Goal: Task Accomplishment & Management: Manage account settings

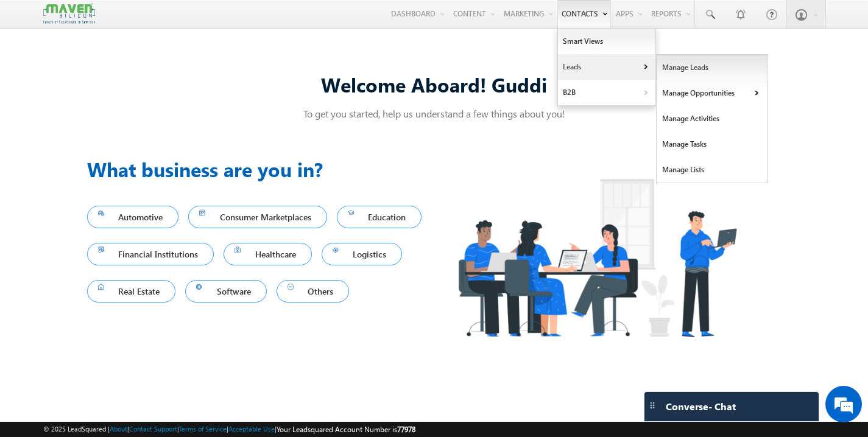
click at [672, 69] on link "Manage Leads" at bounding box center [712, 68] width 111 height 26
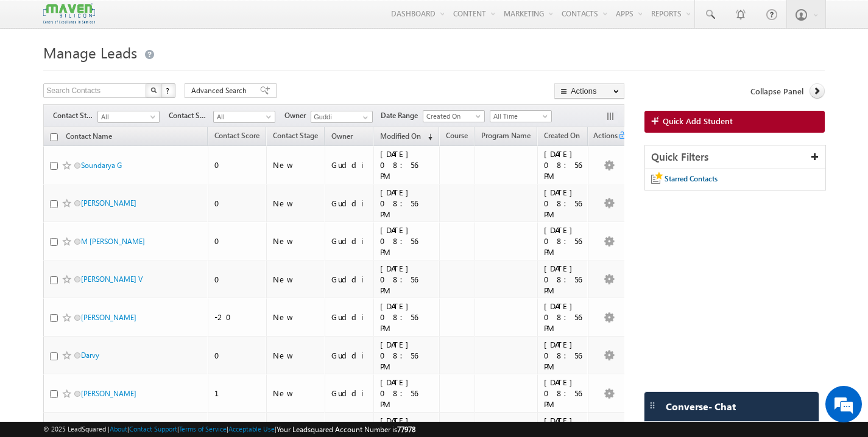
click at [52, 139] on input "checkbox" at bounding box center [54, 137] width 8 height 8
checkbox input "true"
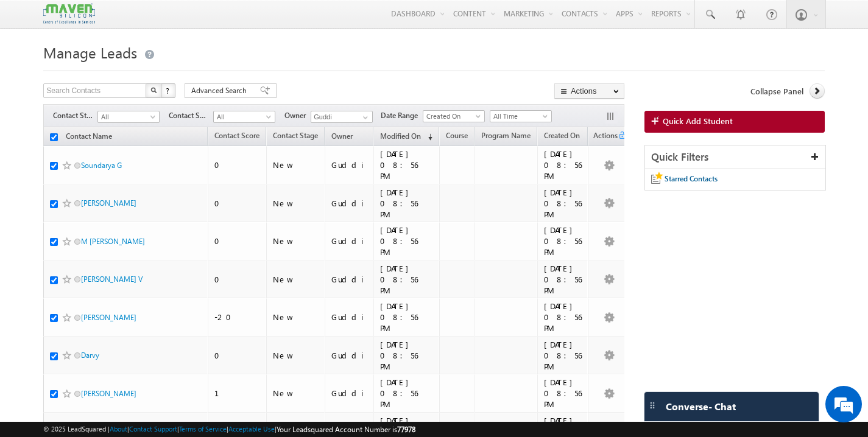
checkbox input "true"
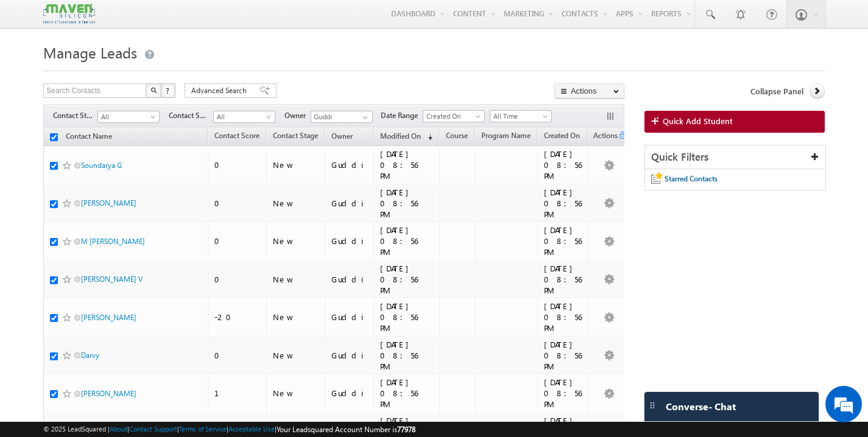
checkbox input "true"
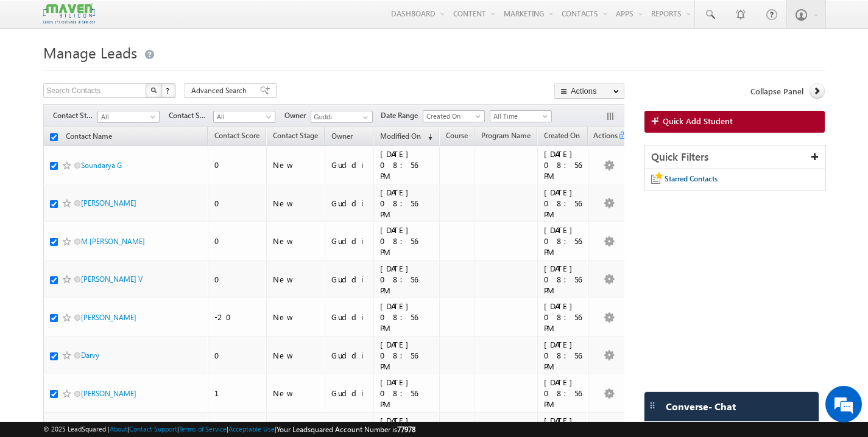
checkbox input "true"
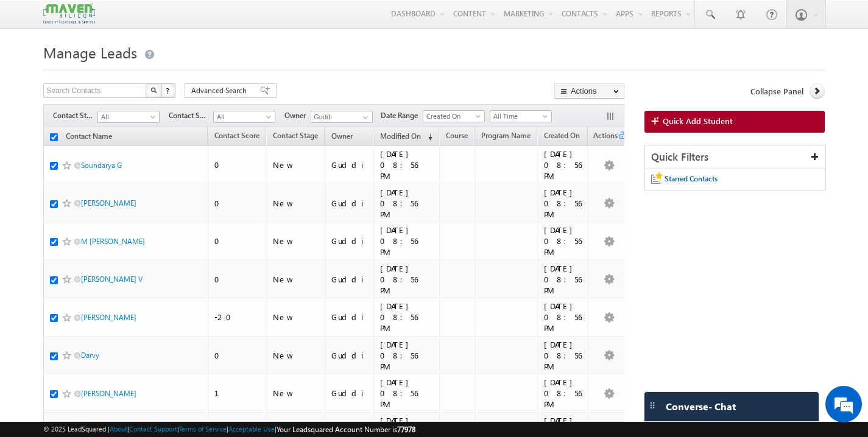
checkbox input "true"
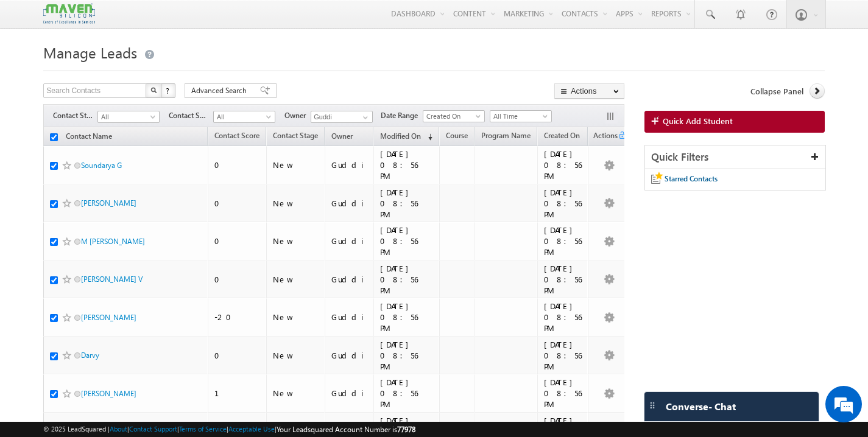
checkbox input "true"
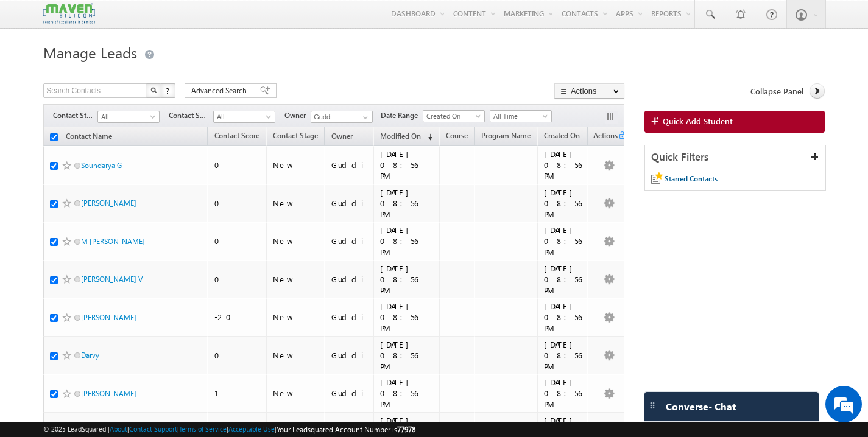
checkbox input "true"
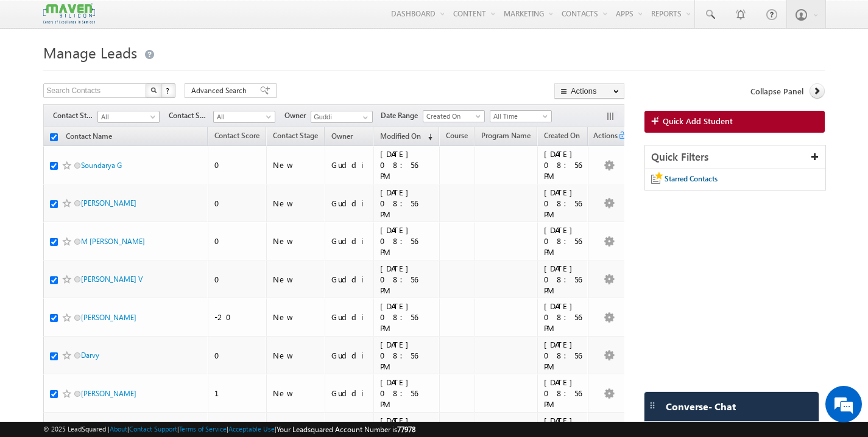
checkbox input "true"
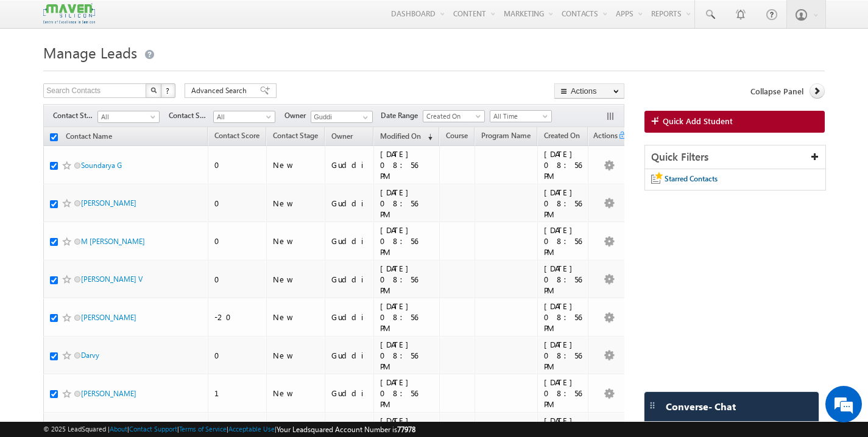
checkbox input "true"
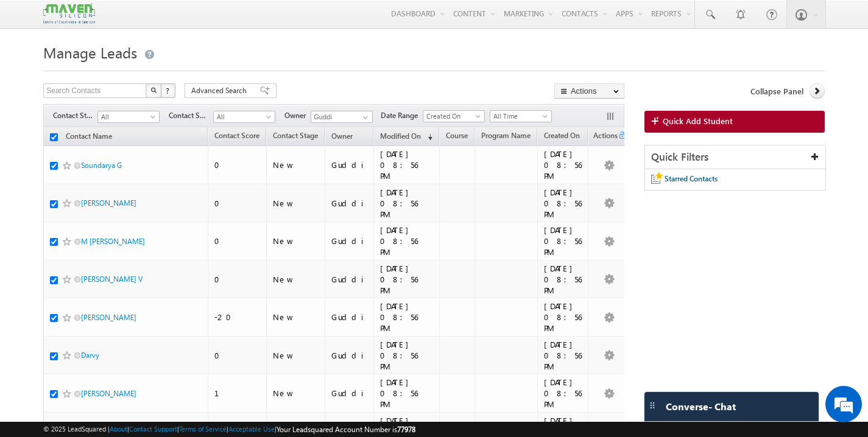
checkbox input "true"
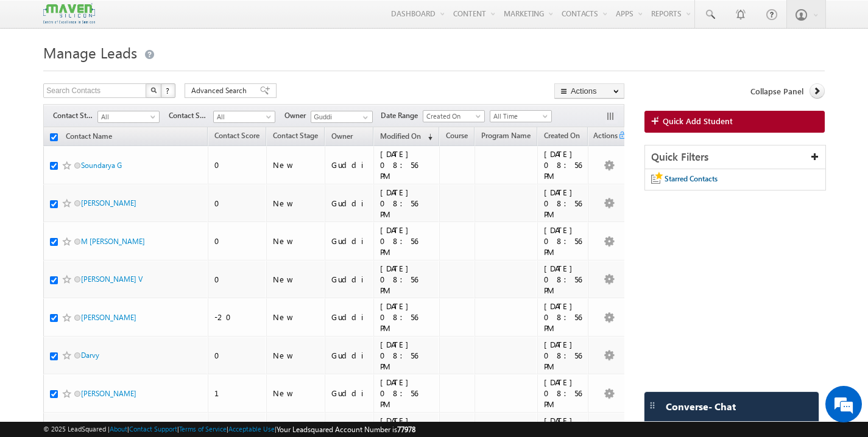
checkbox input "true"
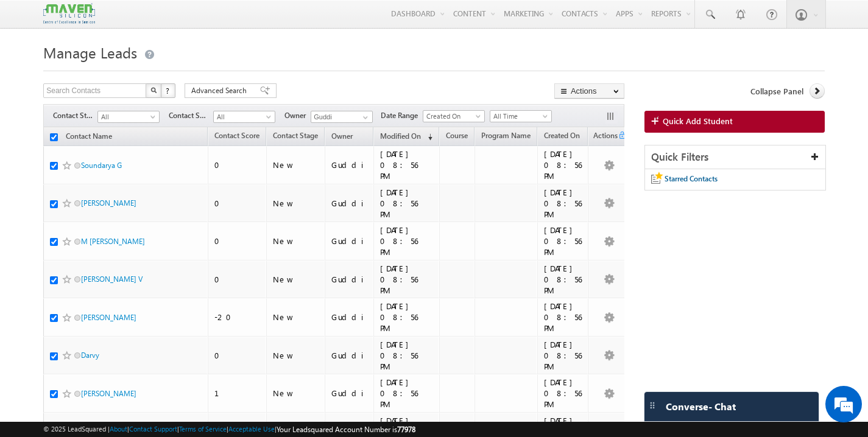
checkbox input "true"
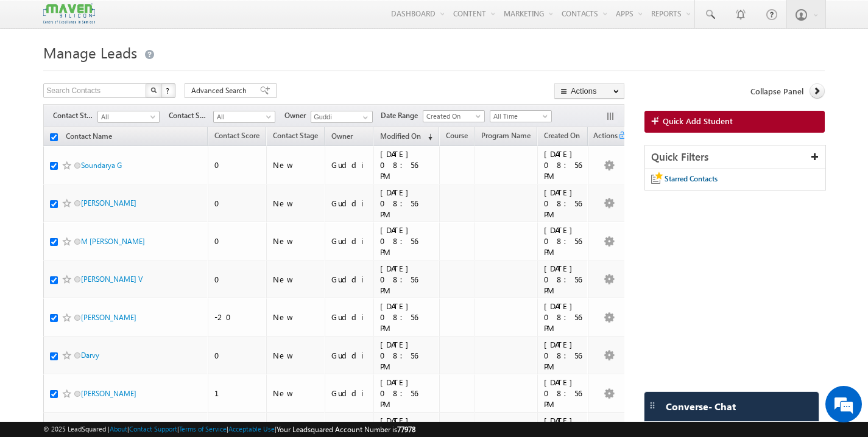
checkbox input "true"
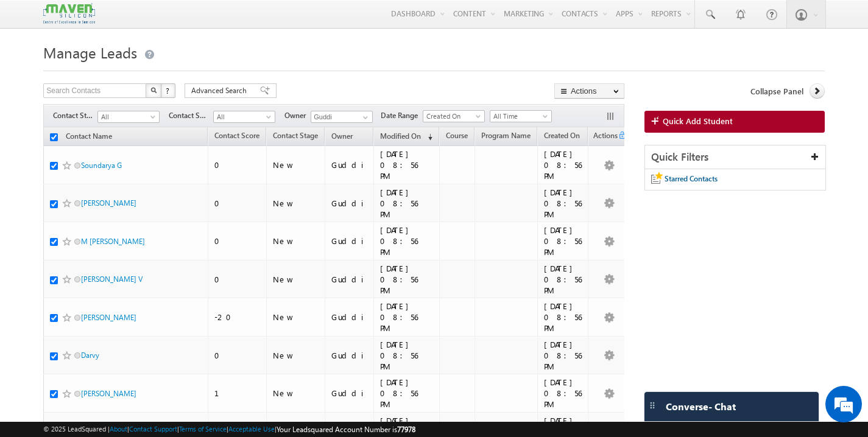
checkbox input "true"
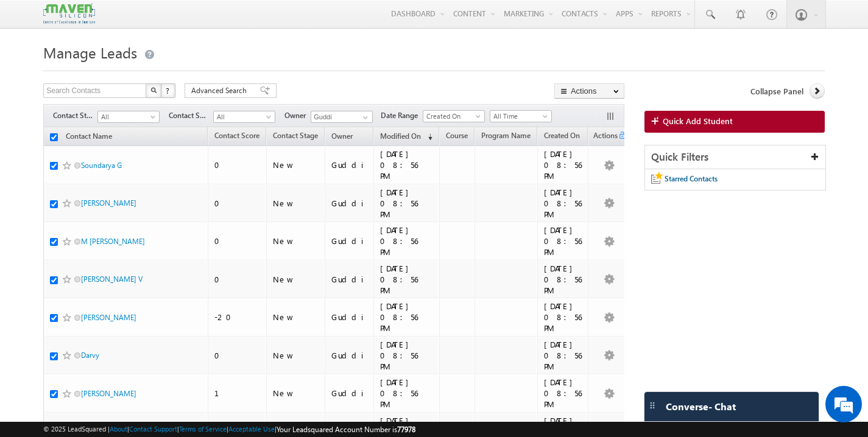
checkbox input "true"
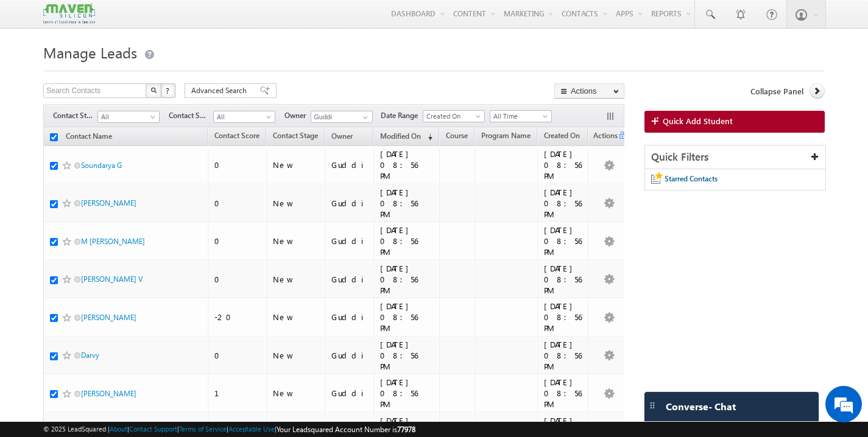
checkbox input "true"
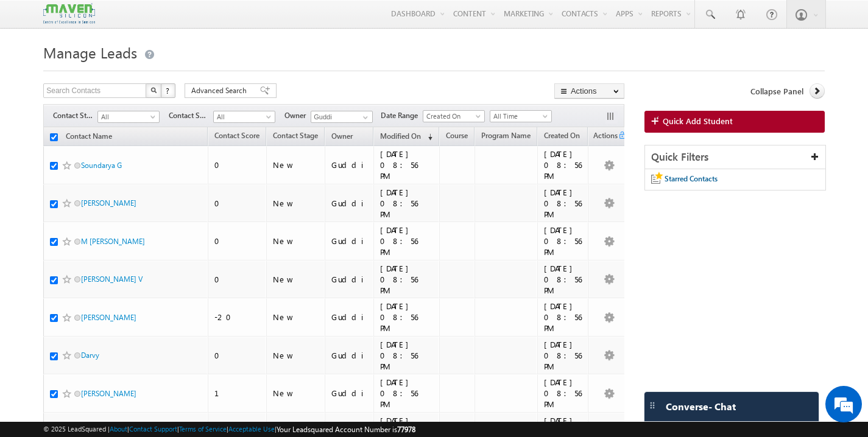
checkbox input "true"
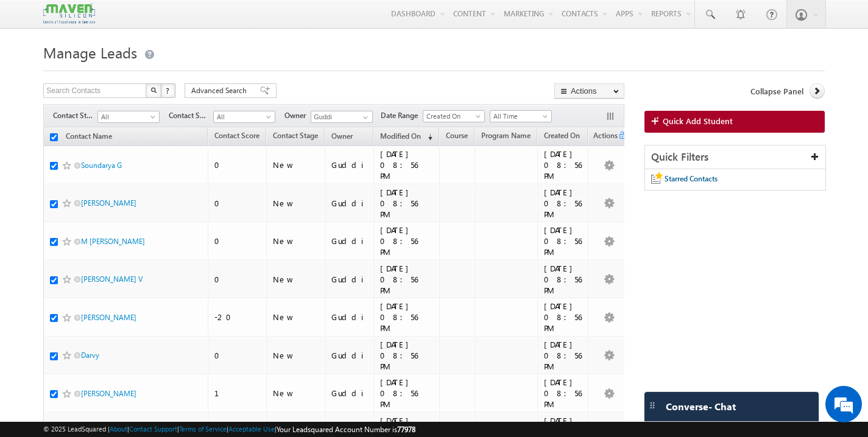
checkbox input "true"
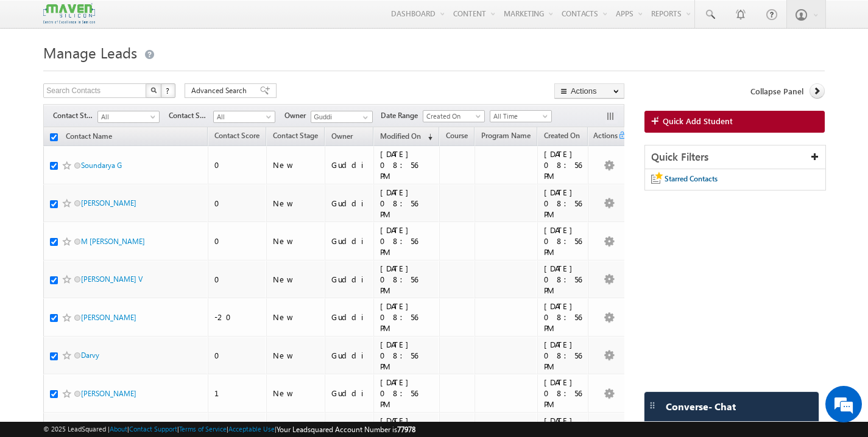
checkbox input "true"
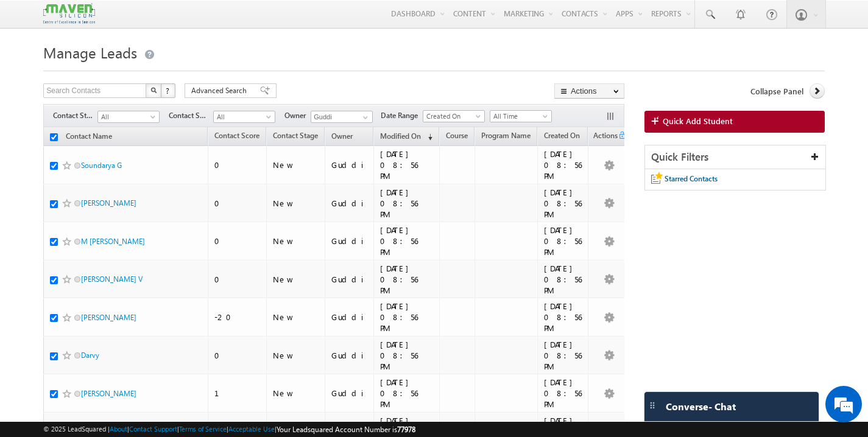
checkbox input "true"
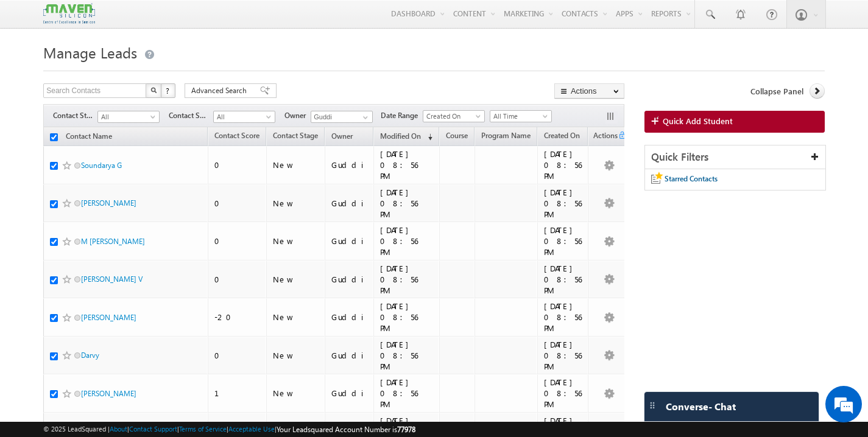
checkbox input "true"
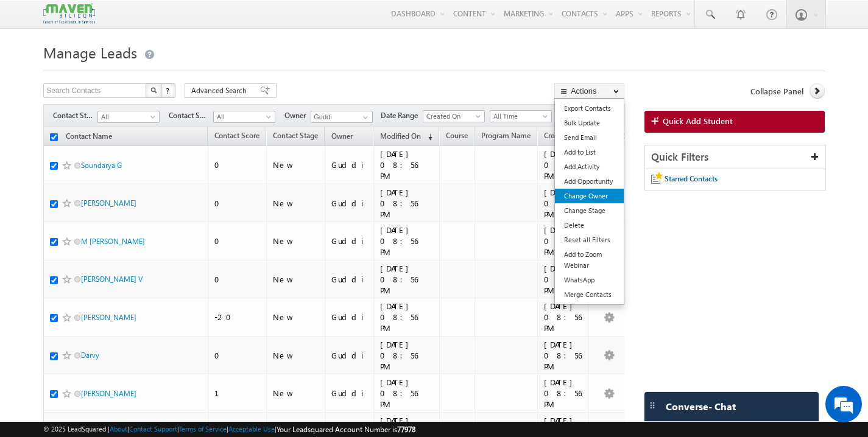
click at [598, 200] on link "Change Owner" at bounding box center [589, 196] width 69 height 15
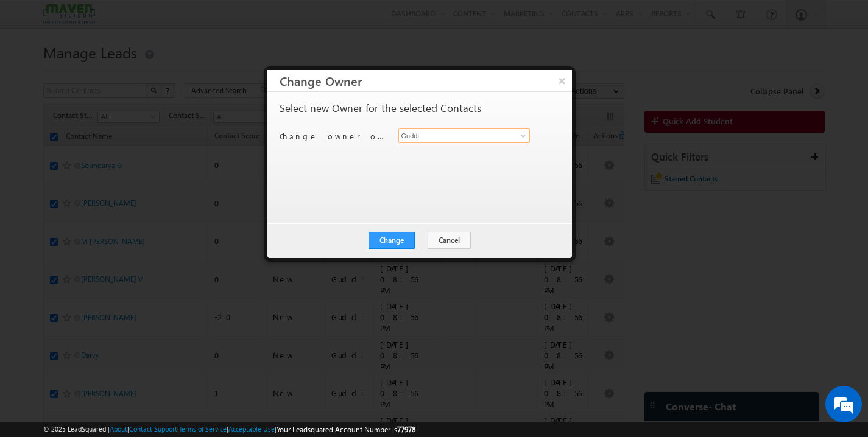
click at [460, 138] on input "Guddi" at bounding box center [464, 136] width 132 height 15
click at [451, 159] on span "lsq6@maven-silicon.com" at bounding box center [458, 159] width 110 height 9
type input "Shubham"
click at [401, 241] on button "Change" at bounding box center [391, 240] width 46 height 17
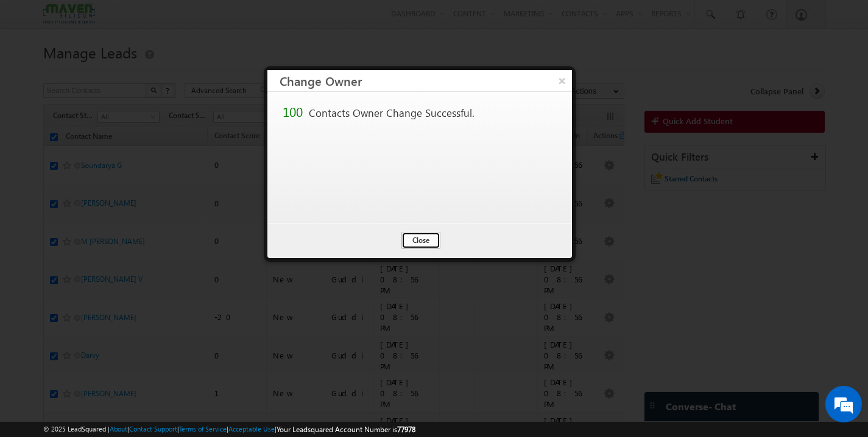
click at [413, 241] on button "Close" at bounding box center [420, 240] width 39 height 17
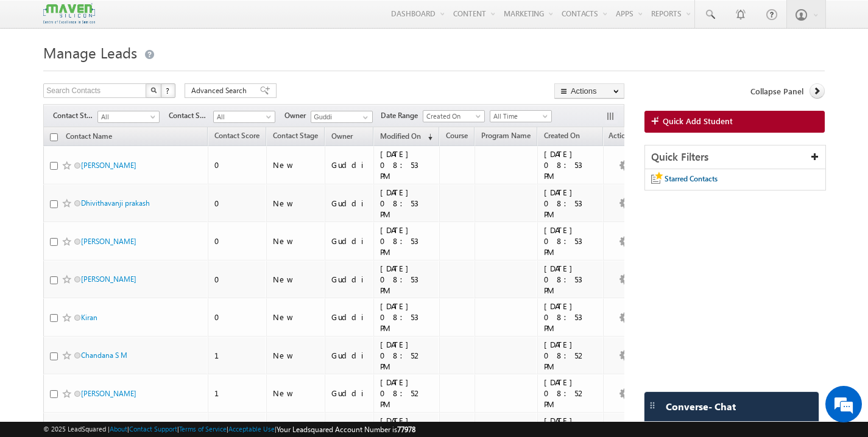
click at [55, 143] on th "Contact Name" at bounding box center [125, 136] width 164 height 19
click at [55, 141] on input "checkbox" at bounding box center [54, 137] width 8 height 8
checkbox input "true"
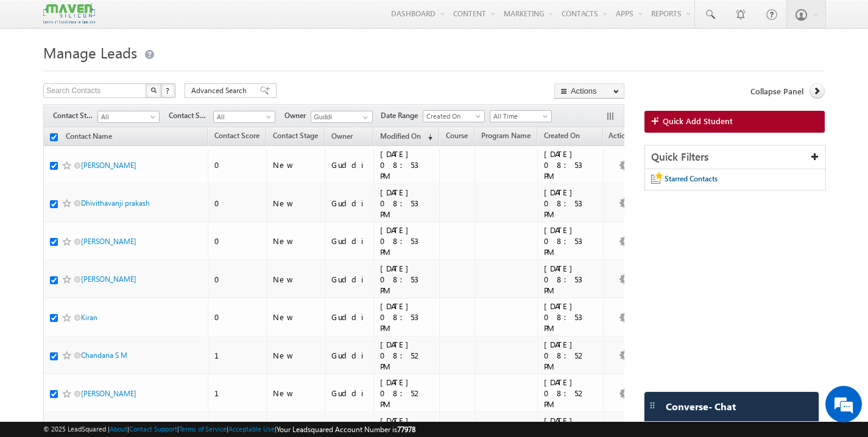
checkbox input "true"
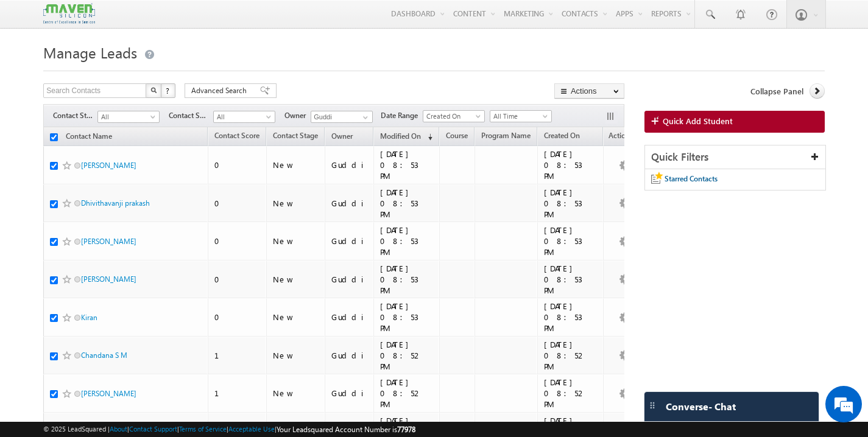
checkbox input "true"
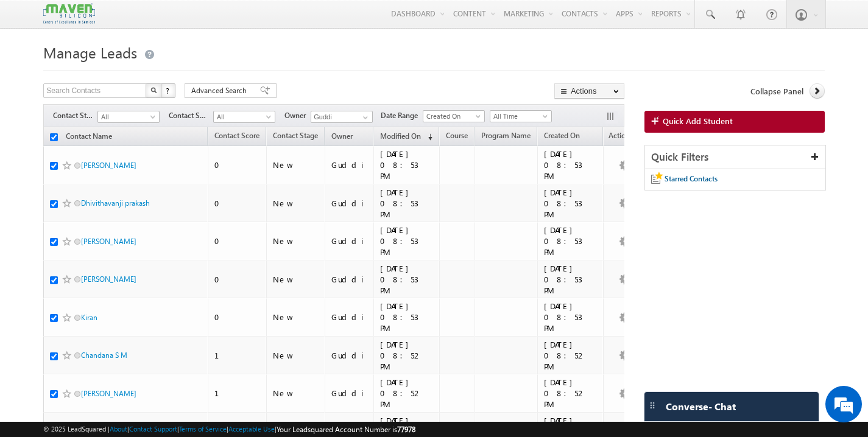
checkbox input "true"
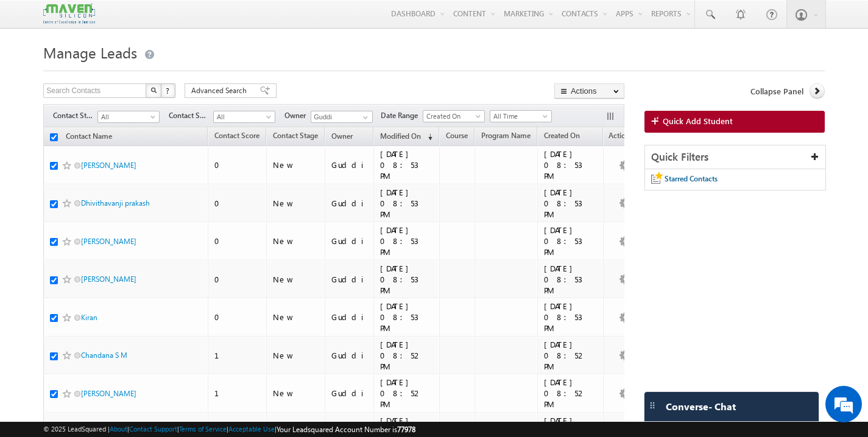
checkbox input "true"
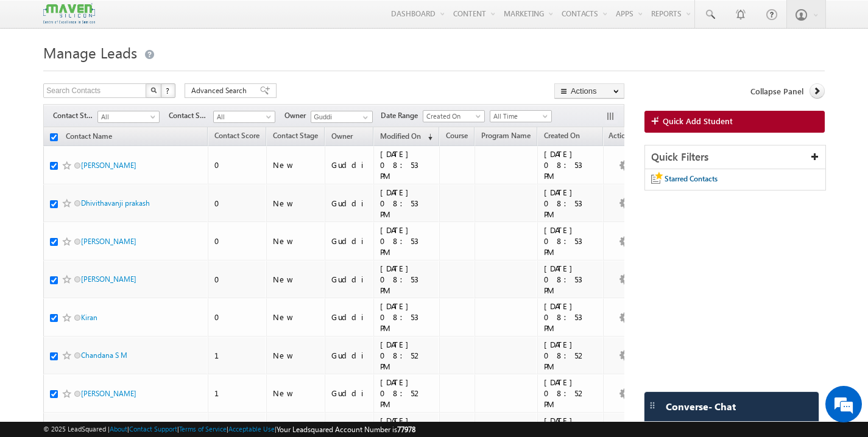
checkbox input "true"
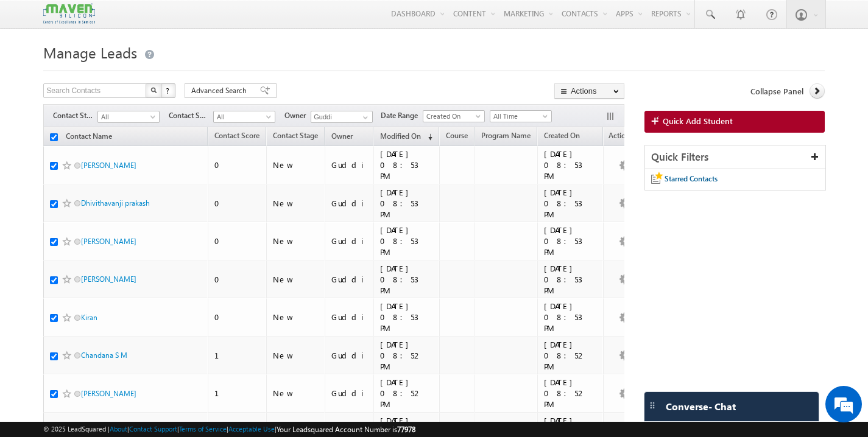
checkbox input "true"
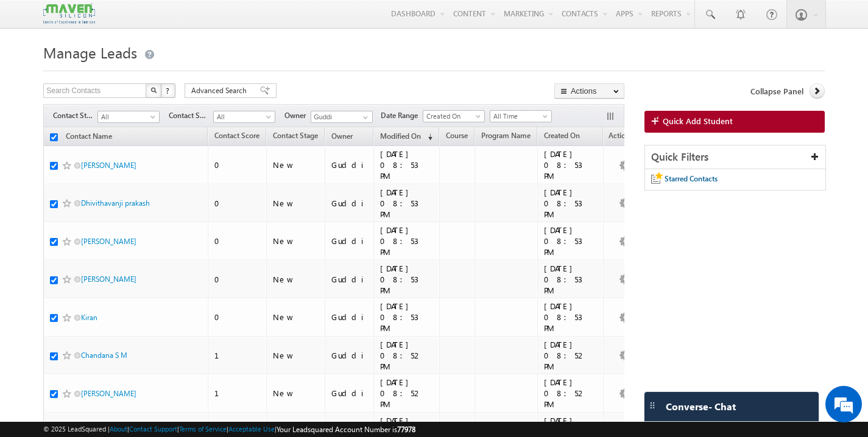
checkbox input "true"
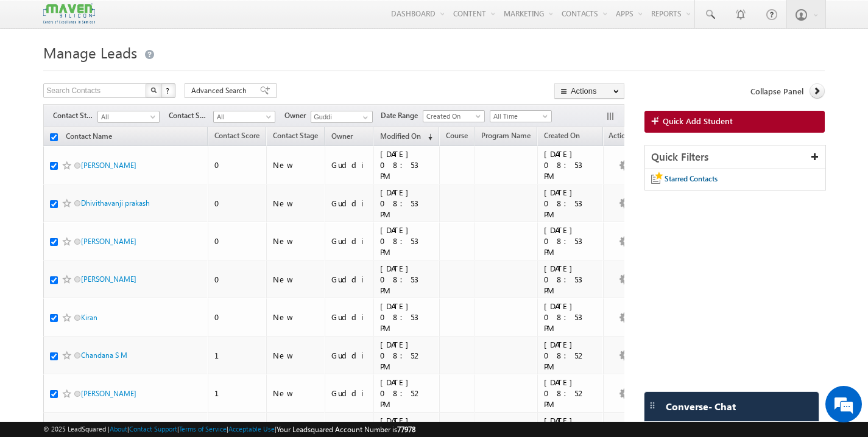
checkbox input "true"
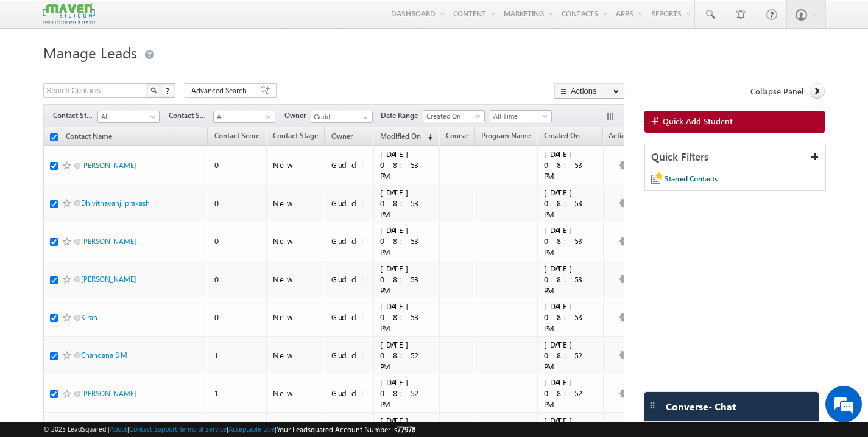
checkbox input "true"
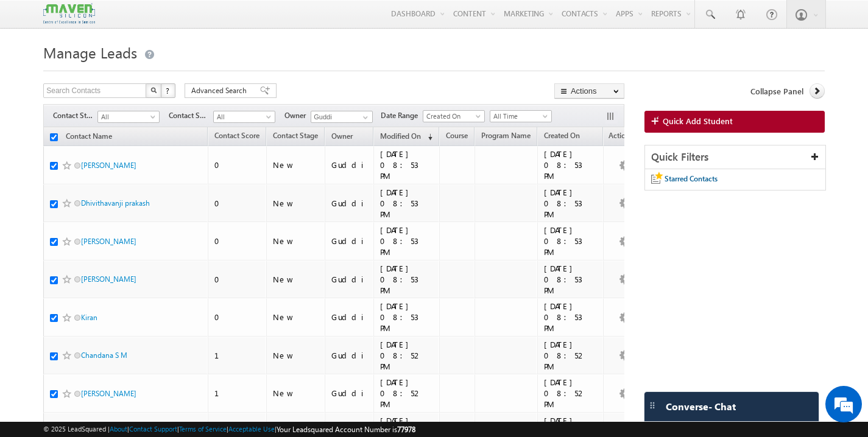
checkbox input "true"
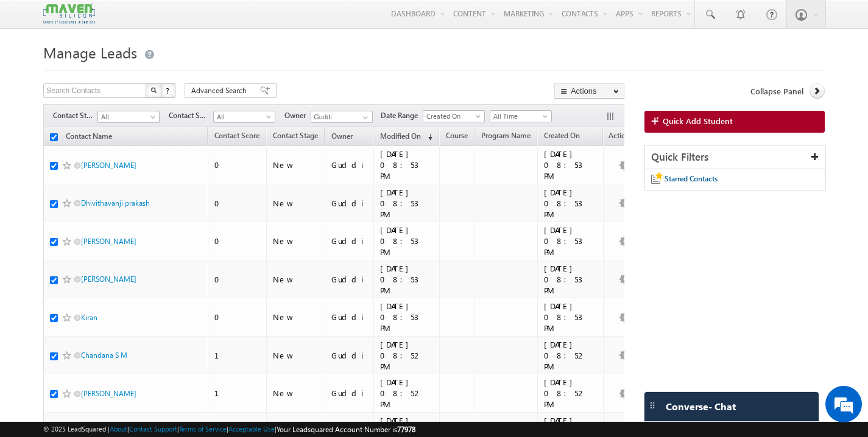
checkbox input "true"
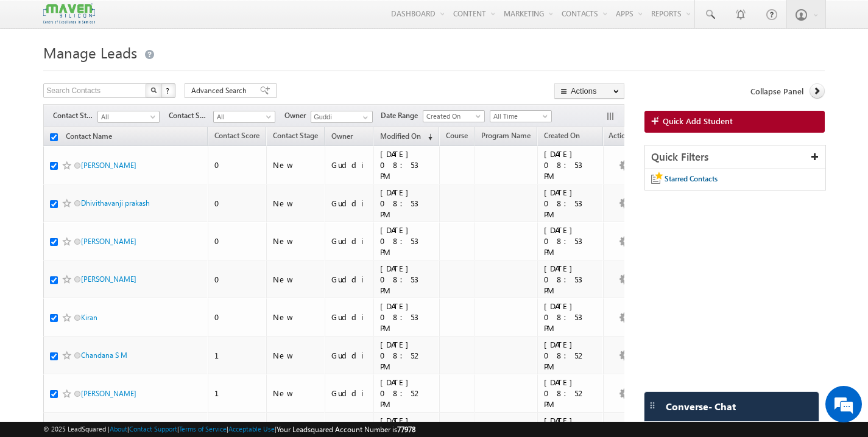
checkbox input "true"
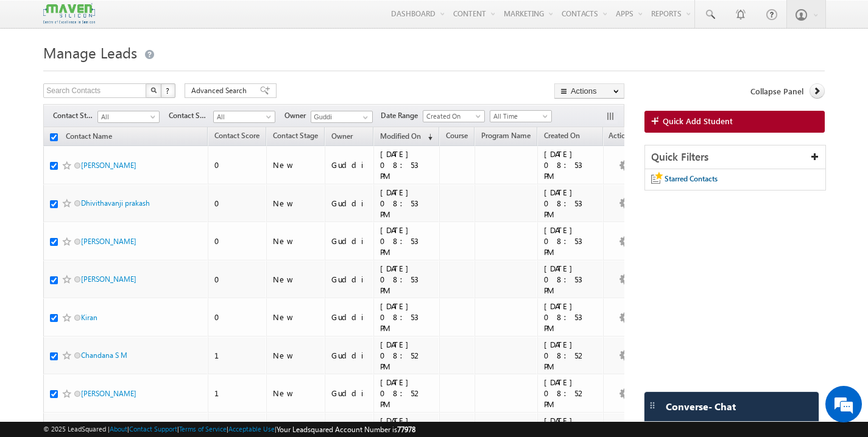
checkbox input "true"
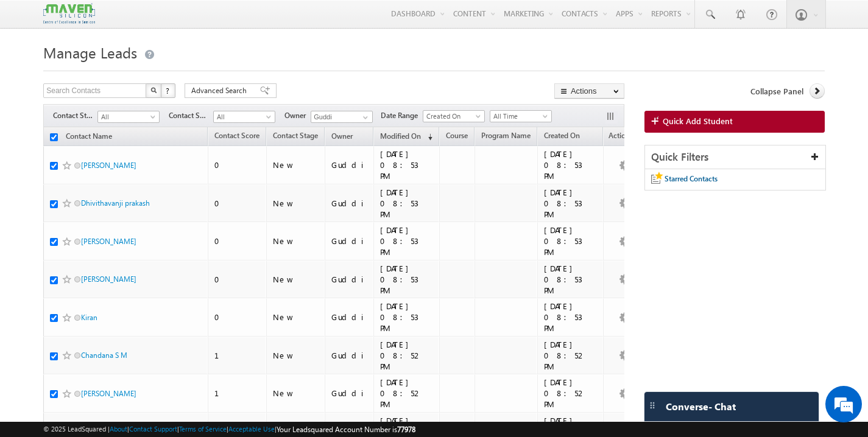
checkbox input "true"
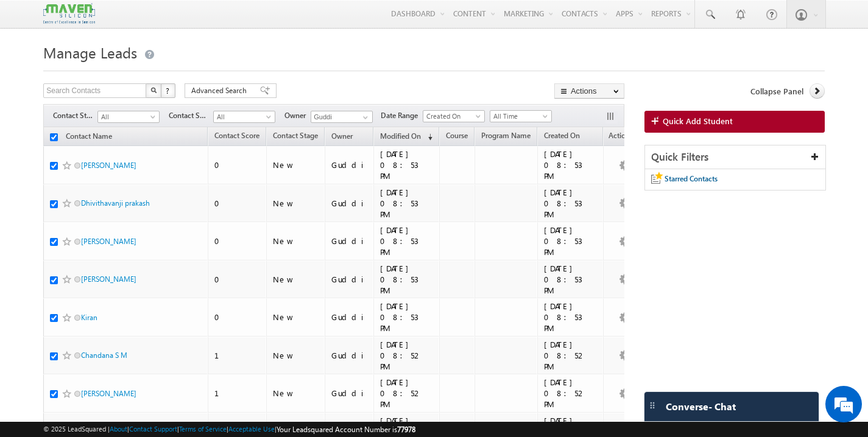
checkbox input "true"
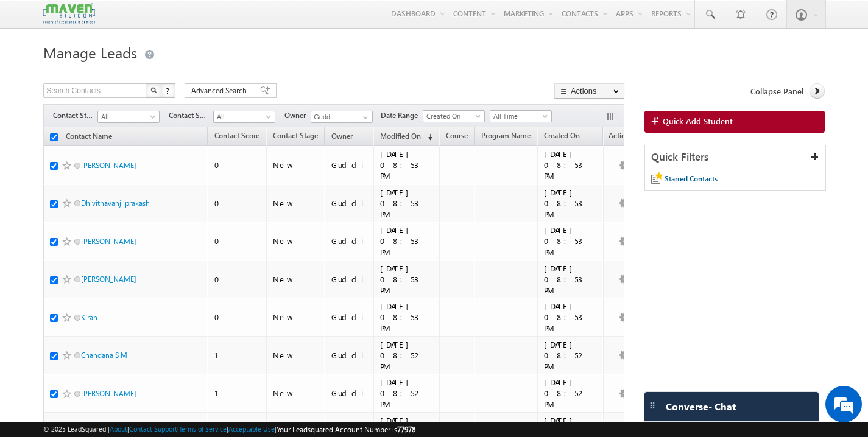
checkbox input "true"
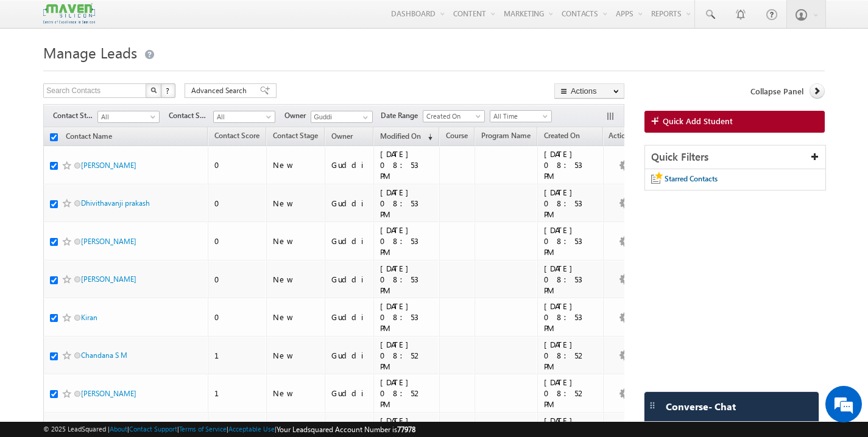
checkbox input "true"
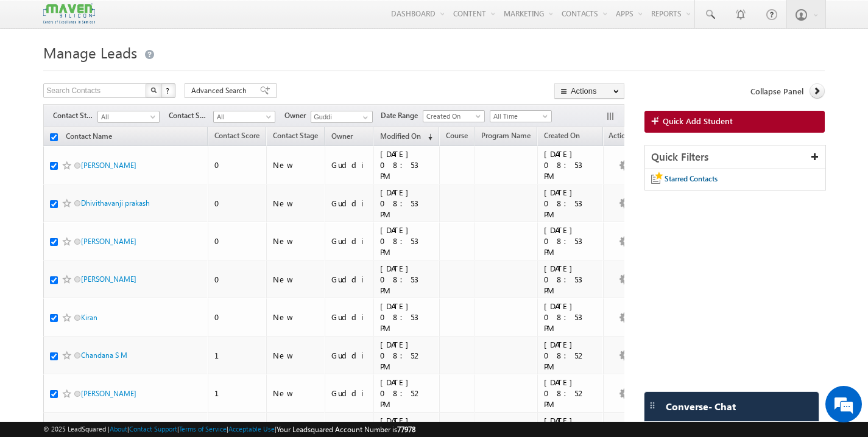
checkbox input "true"
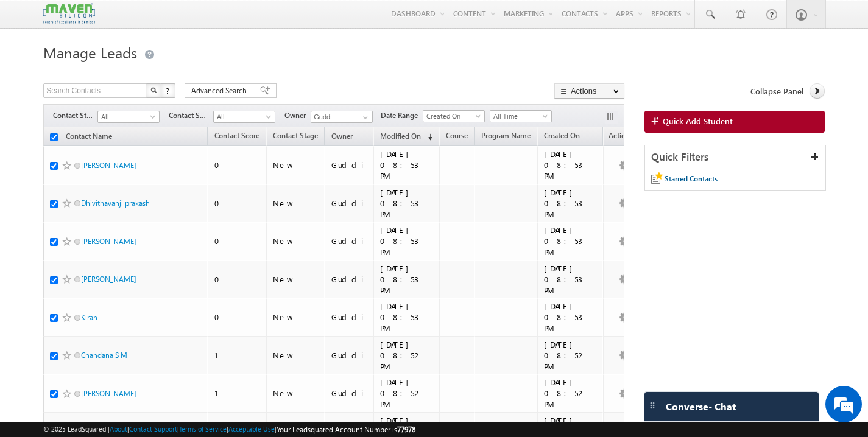
checkbox input "true"
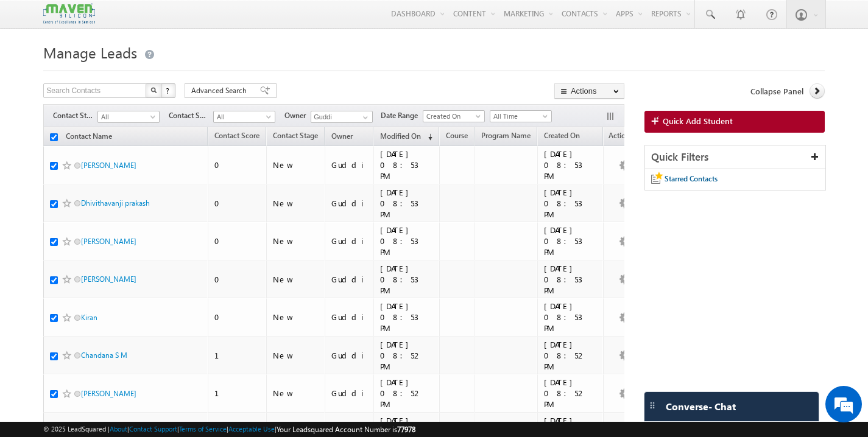
checkbox input "true"
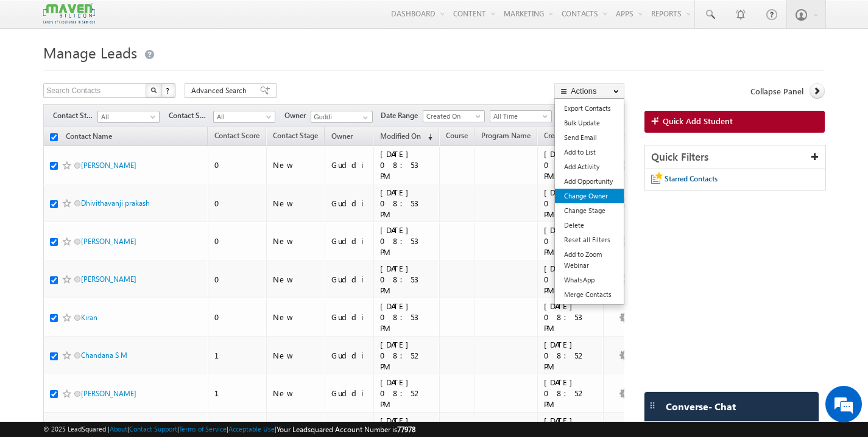
click at [605, 199] on link "Change Owner" at bounding box center [589, 196] width 69 height 15
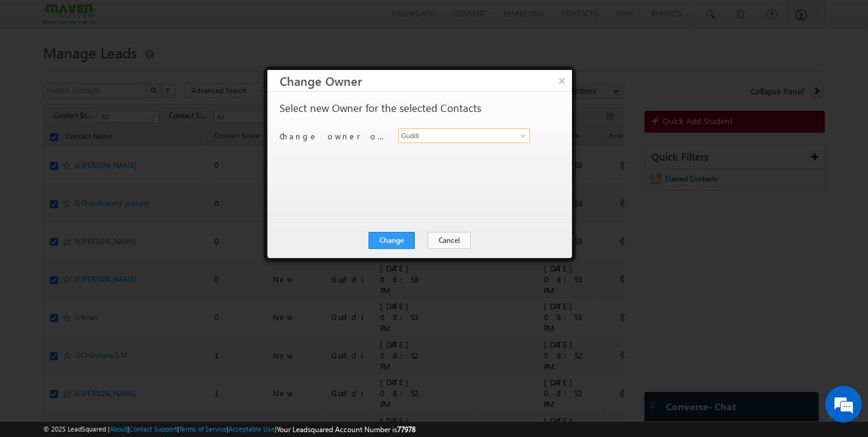
click at [442, 133] on input "Guddi" at bounding box center [464, 136] width 132 height 15
click at [414, 153] on link "Rohan lsq7@maven-silicon.com" at bounding box center [464, 154] width 132 height 23
click at [401, 240] on button "Change" at bounding box center [391, 240] width 46 height 17
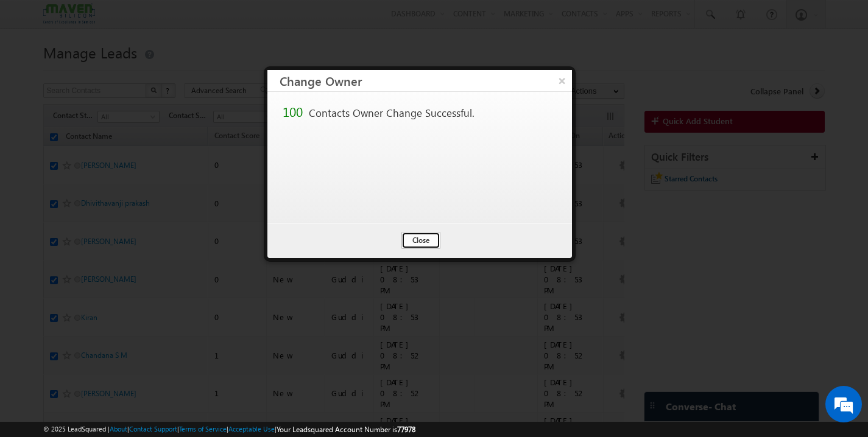
click at [418, 237] on button "Close" at bounding box center [420, 240] width 39 height 17
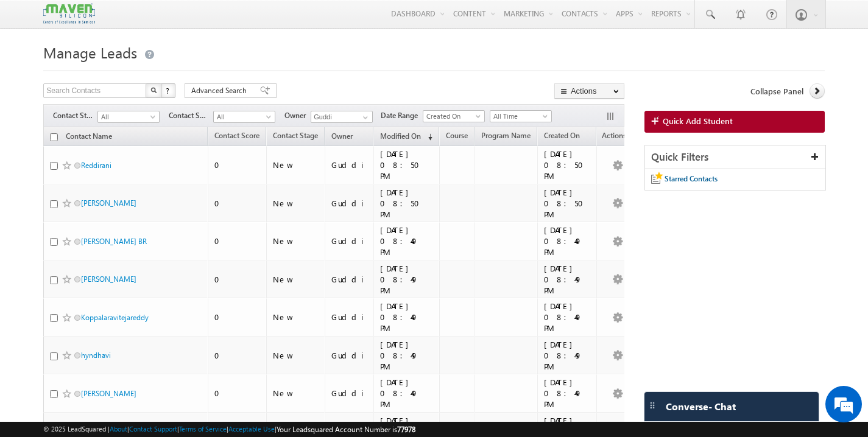
click at [55, 139] on input "checkbox" at bounding box center [54, 137] width 8 height 8
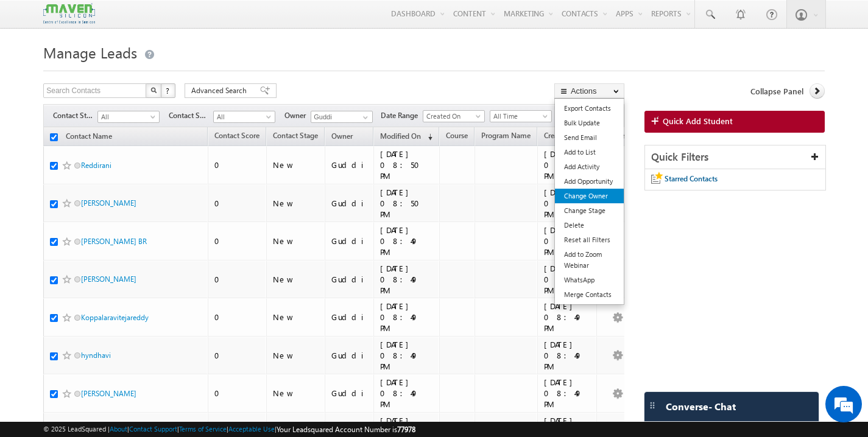
click at [597, 195] on link "Change Owner" at bounding box center [589, 196] width 69 height 15
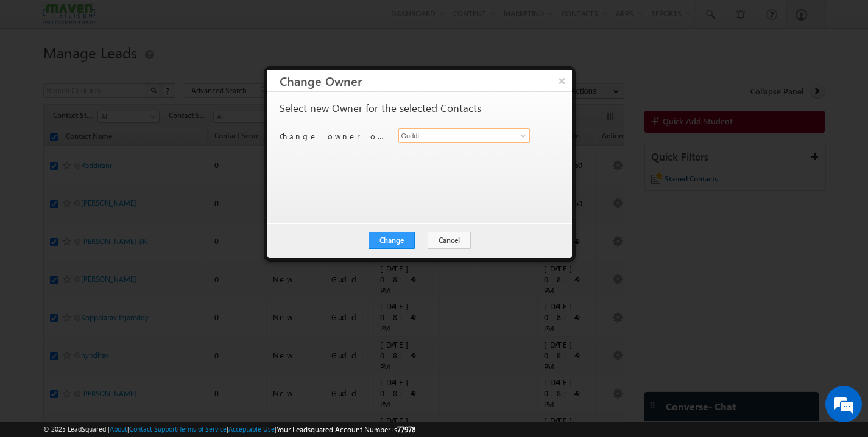
click at [446, 137] on input "Guddi" at bounding box center [464, 136] width 132 height 15
click at [432, 156] on span "lsq3@maven-silicon.com" at bounding box center [458, 159] width 110 height 9
click at [402, 240] on button "Change" at bounding box center [391, 240] width 46 height 17
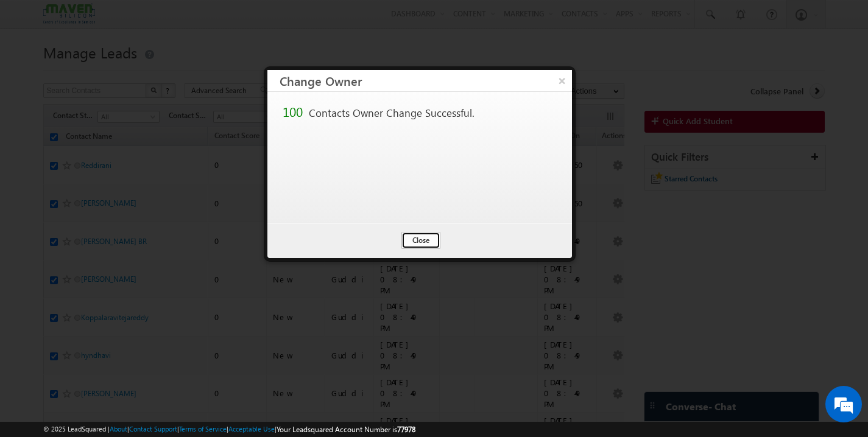
click at [431, 240] on button "Close" at bounding box center [420, 240] width 39 height 17
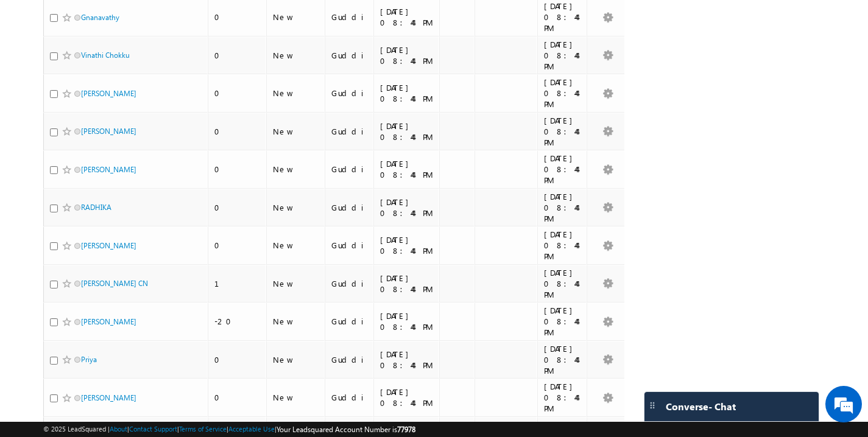
scroll to position [2598, 0]
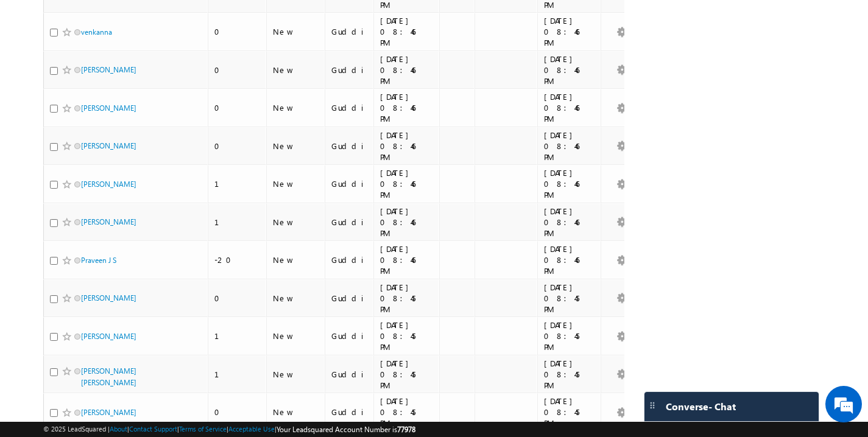
scroll to position [0, 0]
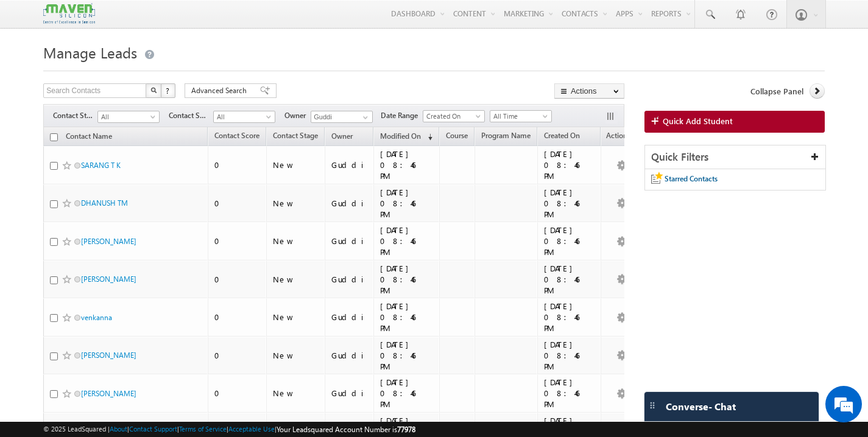
click at [55, 138] on input "checkbox" at bounding box center [54, 137] width 8 height 8
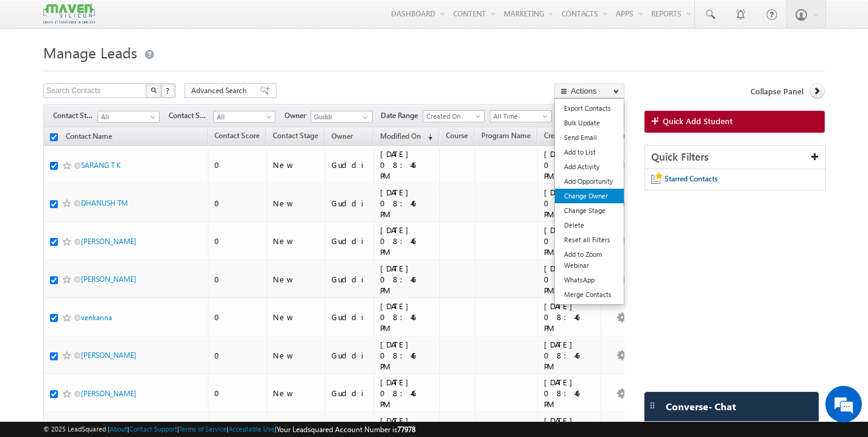
click at [607, 196] on link "Change Owner" at bounding box center [589, 196] width 69 height 15
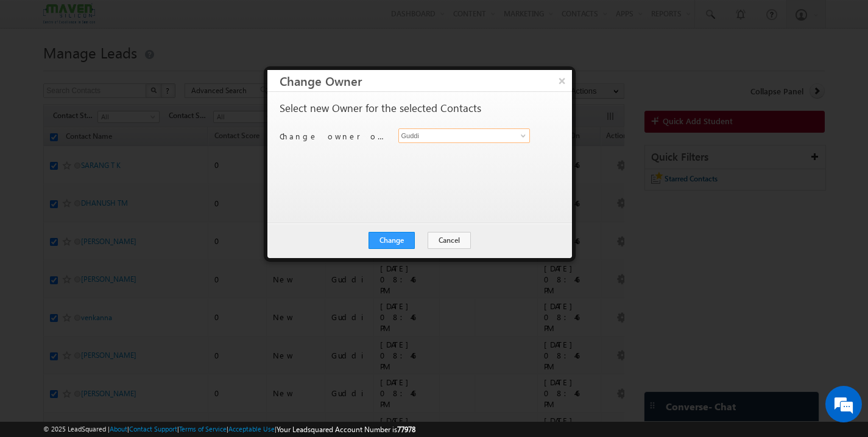
click at [466, 138] on input "Guddi" at bounding box center [464, 136] width 132 height 15
click at [445, 152] on link "Gagandip Singh Saini gagandip@maven-silicon.com" at bounding box center [464, 154] width 132 height 23
click at [403, 236] on button "Change" at bounding box center [391, 240] width 46 height 17
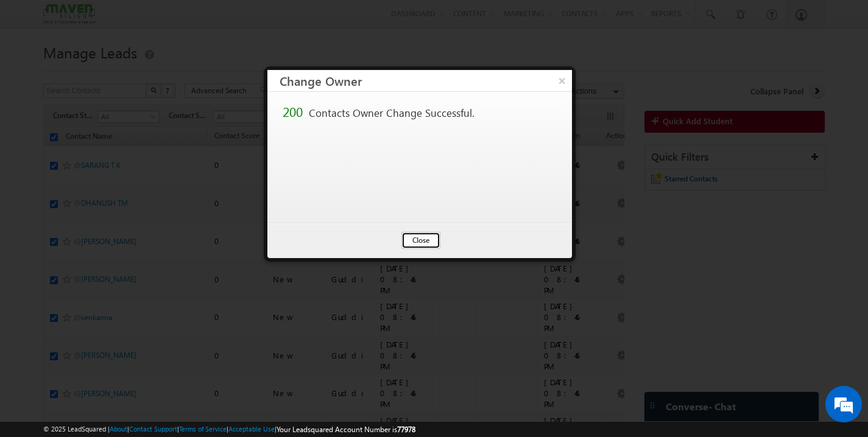
click at [410, 238] on button "Close" at bounding box center [420, 240] width 39 height 17
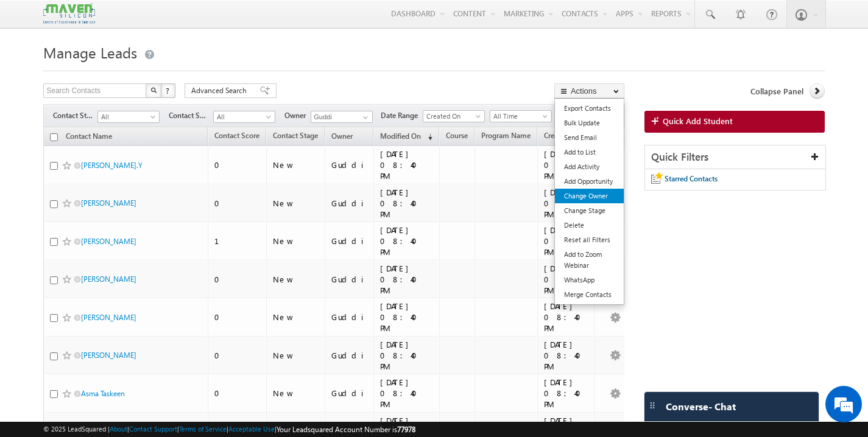
click at [605, 196] on link "Change Owner" at bounding box center [589, 196] width 69 height 15
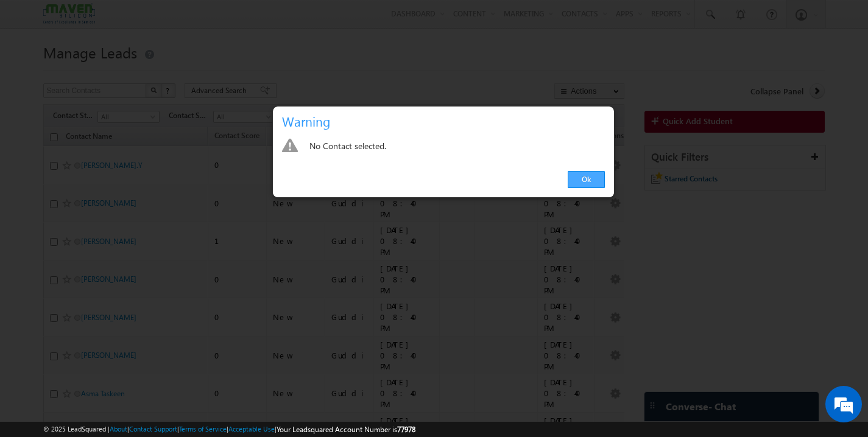
click at [598, 178] on link "Ok" at bounding box center [586, 179] width 37 height 17
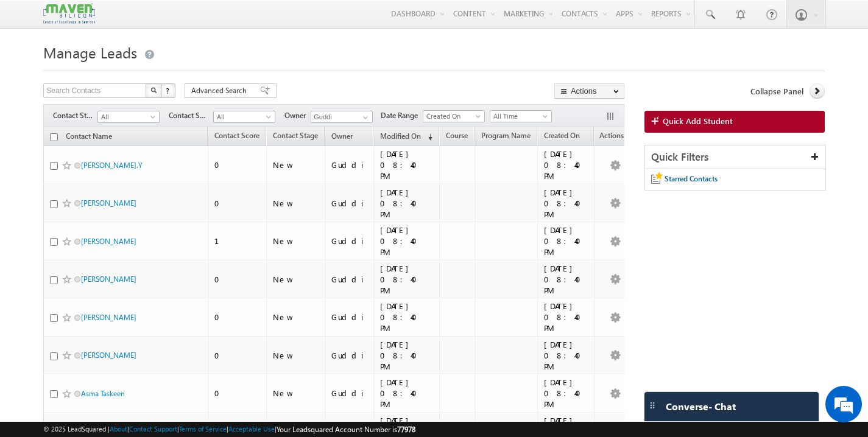
click at [55, 135] on input "checkbox" at bounding box center [54, 137] width 8 height 8
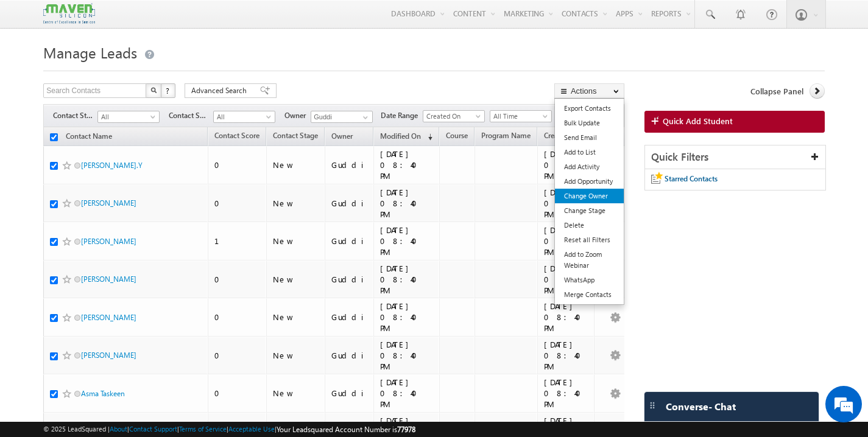
click at [601, 199] on link "Change Owner" at bounding box center [589, 196] width 69 height 15
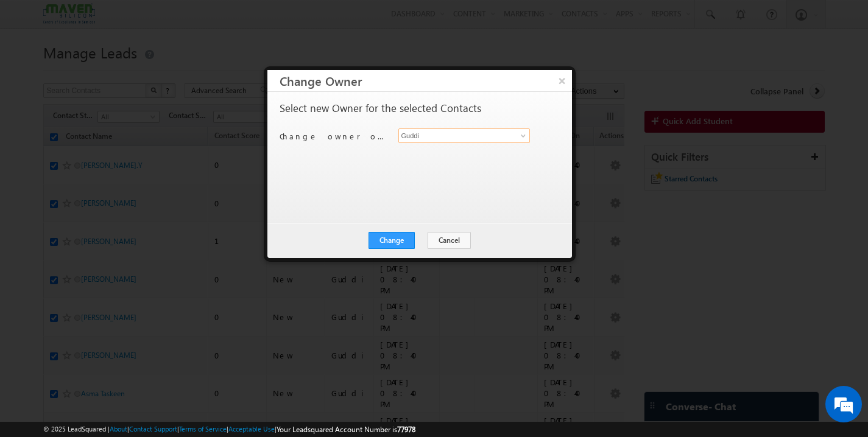
click at [417, 136] on input "Guddi" at bounding box center [464, 136] width 132 height 15
click at [425, 157] on span "gagandip@maven-silicon.com" at bounding box center [458, 159] width 110 height 9
click at [405, 244] on button "Change" at bounding box center [391, 240] width 46 height 17
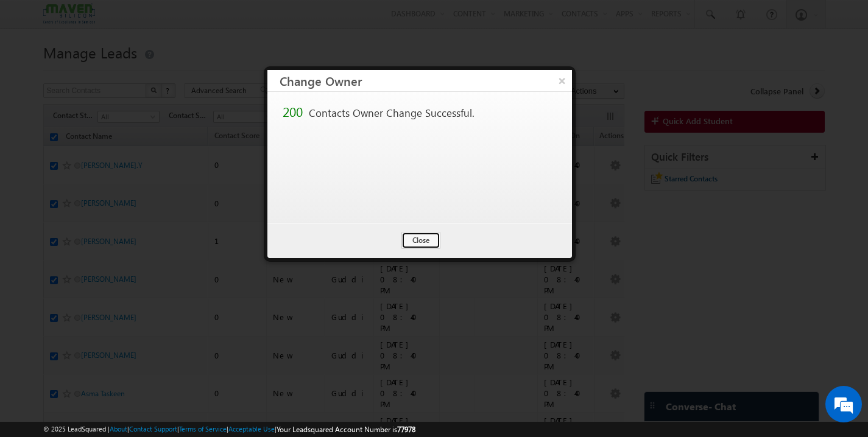
click at [405, 244] on button "Close" at bounding box center [420, 240] width 39 height 17
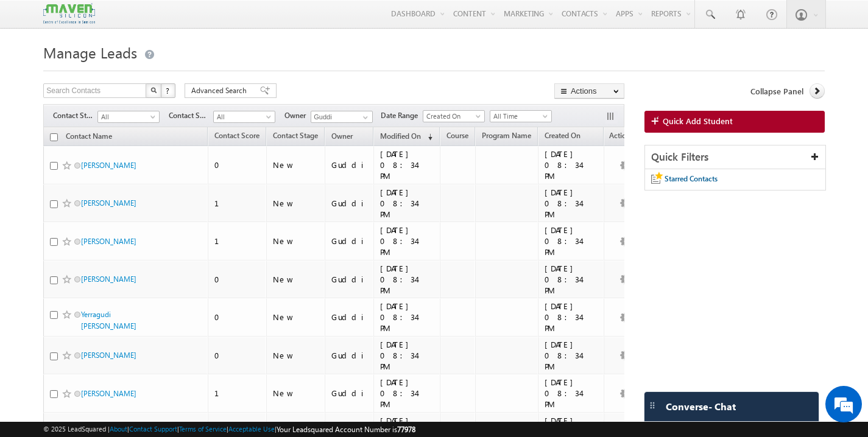
click at [55, 139] on input "checkbox" at bounding box center [54, 137] width 8 height 8
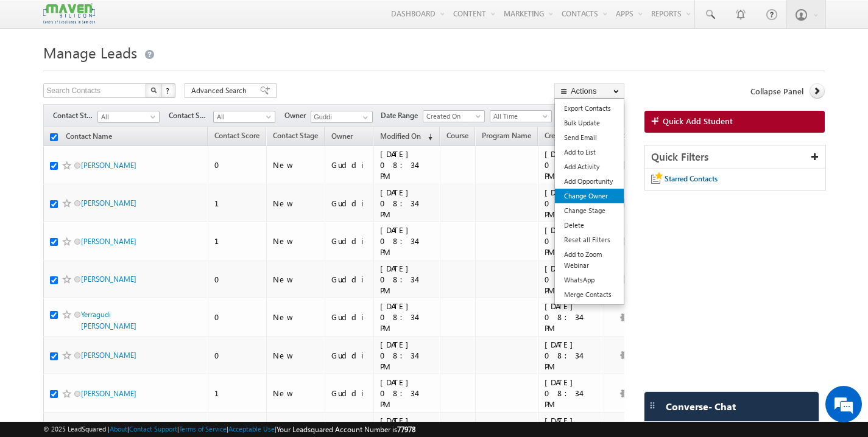
click at [605, 192] on link "Change Owner" at bounding box center [589, 196] width 69 height 15
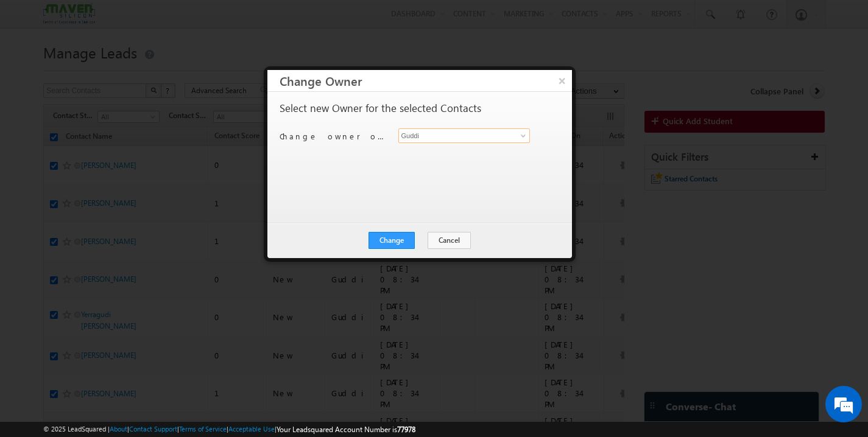
click at [472, 133] on input "Guddi" at bounding box center [464, 136] width 132 height 15
click at [472, 149] on link "Aukasha lsq5@maven-silicon.com" at bounding box center [464, 154] width 132 height 23
click at [392, 240] on button "Change" at bounding box center [391, 240] width 46 height 17
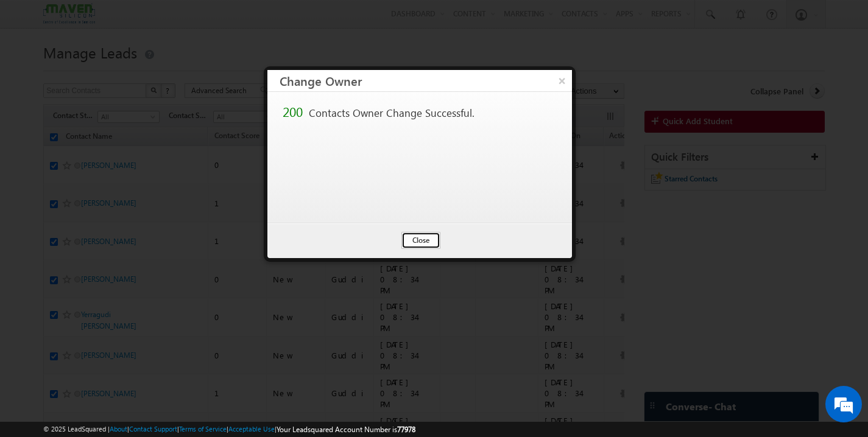
click at [428, 243] on button "Close" at bounding box center [420, 240] width 39 height 17
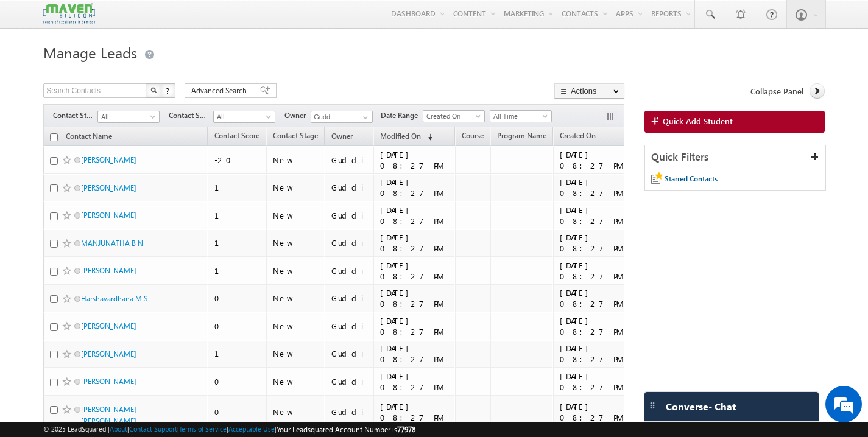
click at [54, 136] on input "checkbox" at bounding box center [54, 137] width 8 height 8
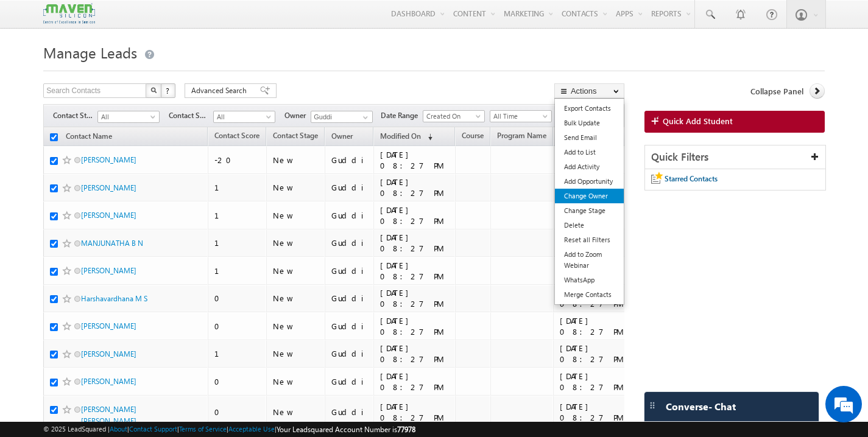
click at [596, 199] on link "Change Owner" at bounding box center [589, 196] width 69 height 15
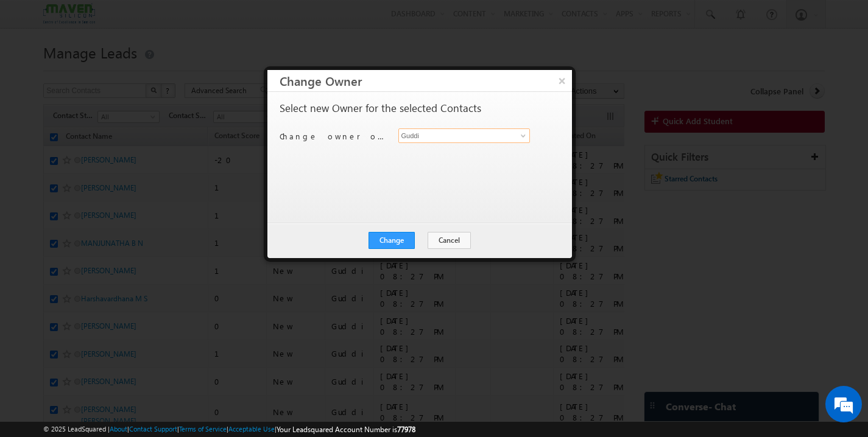
click at [442, 139] on input "Guddi" at bounding box center [464, 136] width 132 height 15
click at [462, 150] on link "Aukasha lsq5@maven-silicon.com" at bounding box center [464, 154] width 132 height 23
click at [401, 241] on button "Change" at bounding box center [391, 240] width 46 height 17
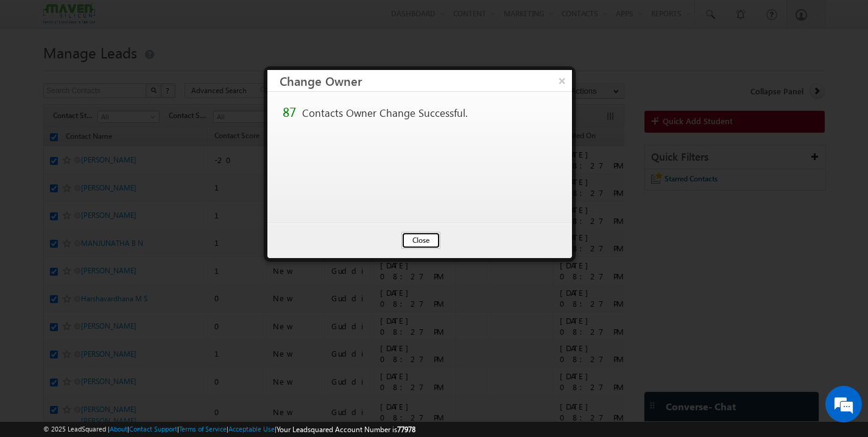
click at [425, 237] on button "Close" at bounding box center [420, 240] width 39 height 17
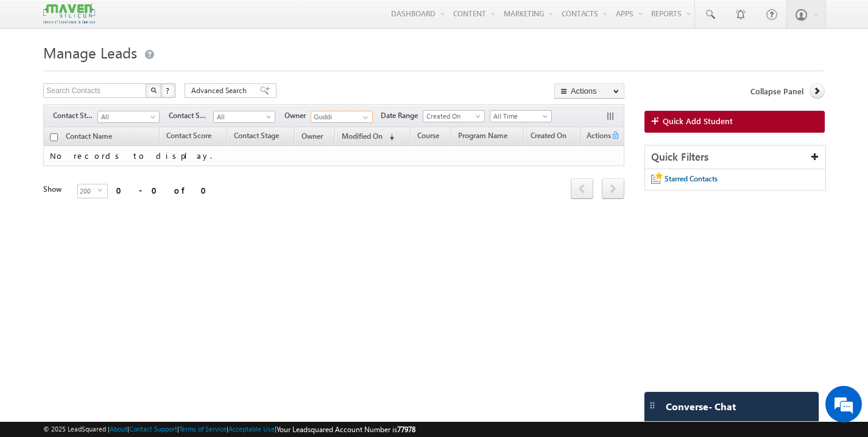
click at [346, 119] on input "Guddi" at bounding box center [342, 117] width 62 height 12
click at [368, 118] on span at bounding box center [366, 118] width 10 height 10
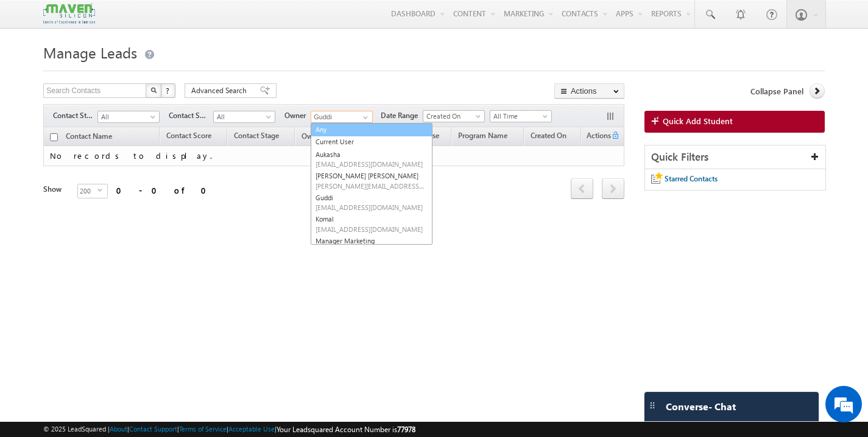
click at [350, 135] on link "Any" at bounding box center [372, 130] width 122 height 14
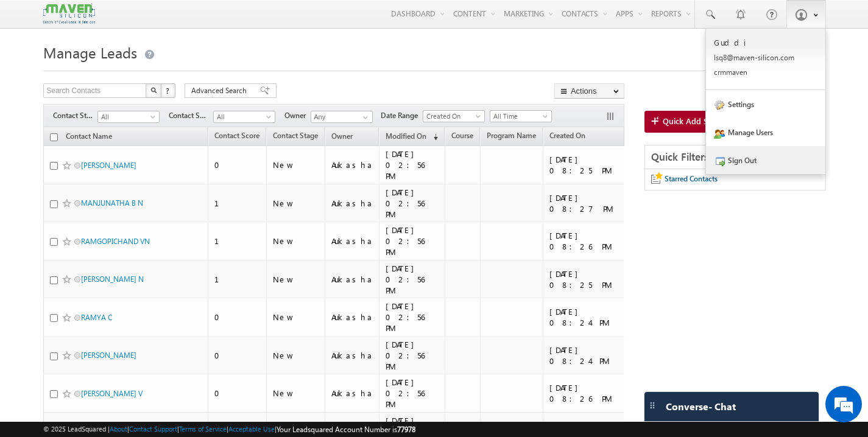
click at [756, 164] on link "Sign Out" at bounding box center [765, 160] width 119 height 28
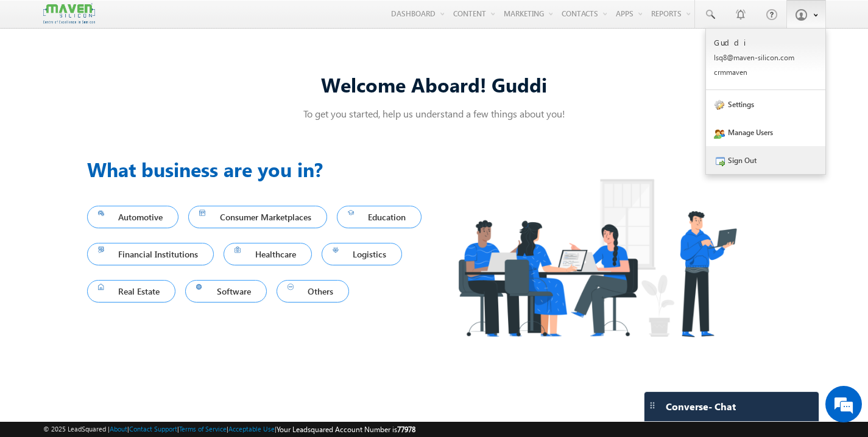
click at [752, 155] on link "Sign Out" at bounding box center [765, 160] width 119 height 28
